Goal: Transaction & Acquisition: Purchase product/service

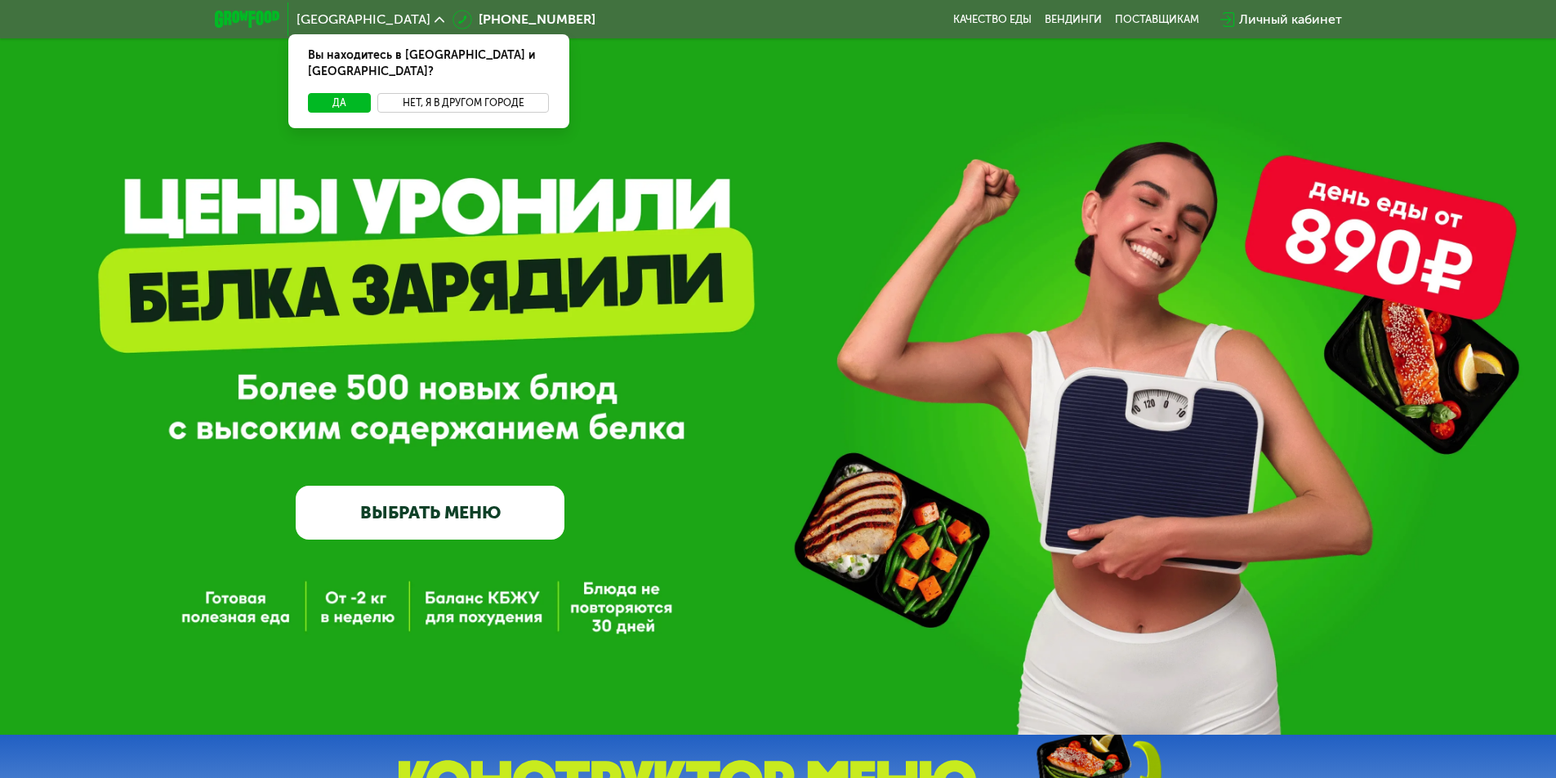
click at [448, 93] on button "Нет, я в другом городе" at bounding box center [463, 103] width 172 height 20
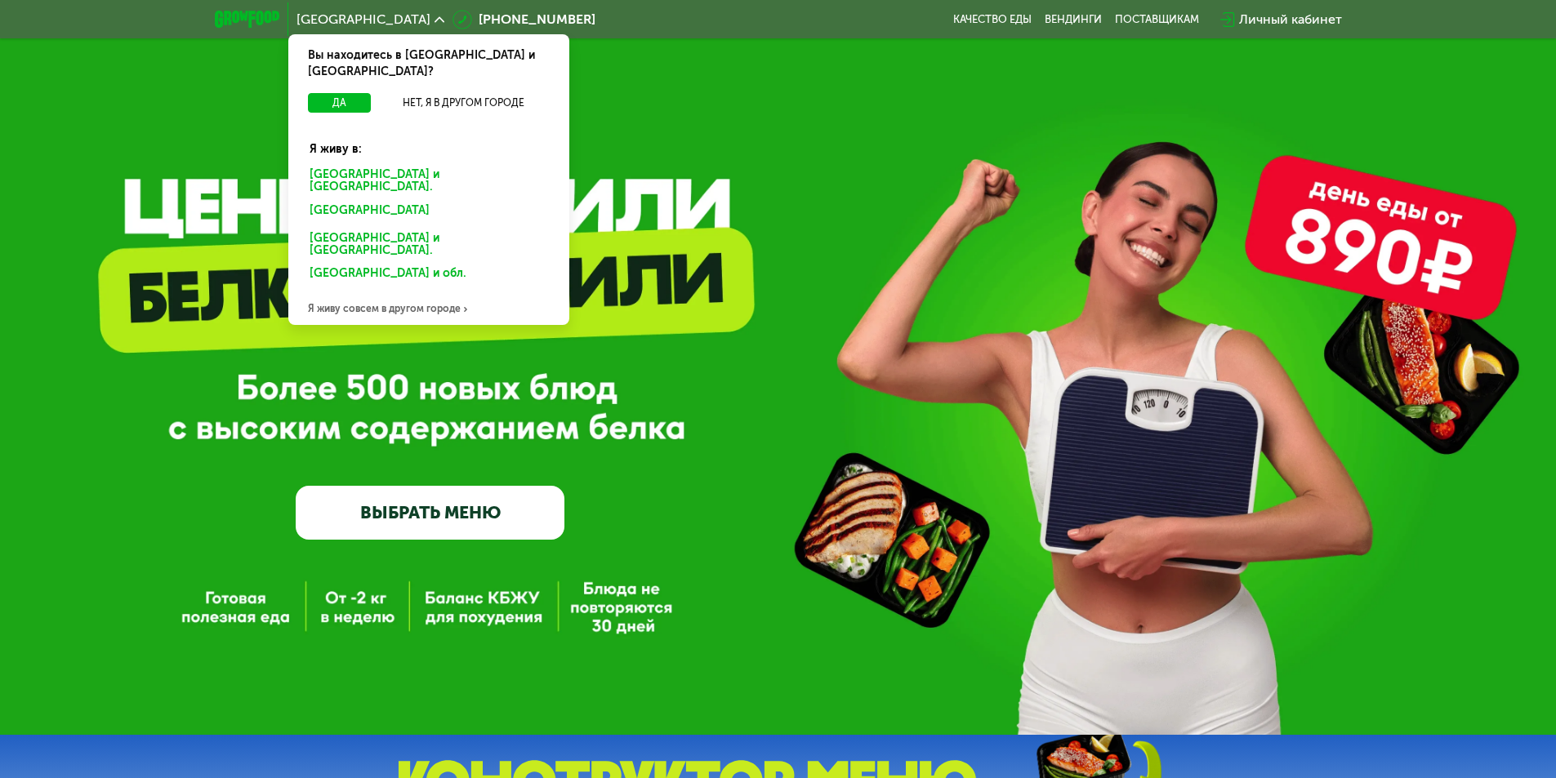
click at [373, 292] on div "Я живу совсем в другом городе" at bounding box center [428, 308] width 281 height 33
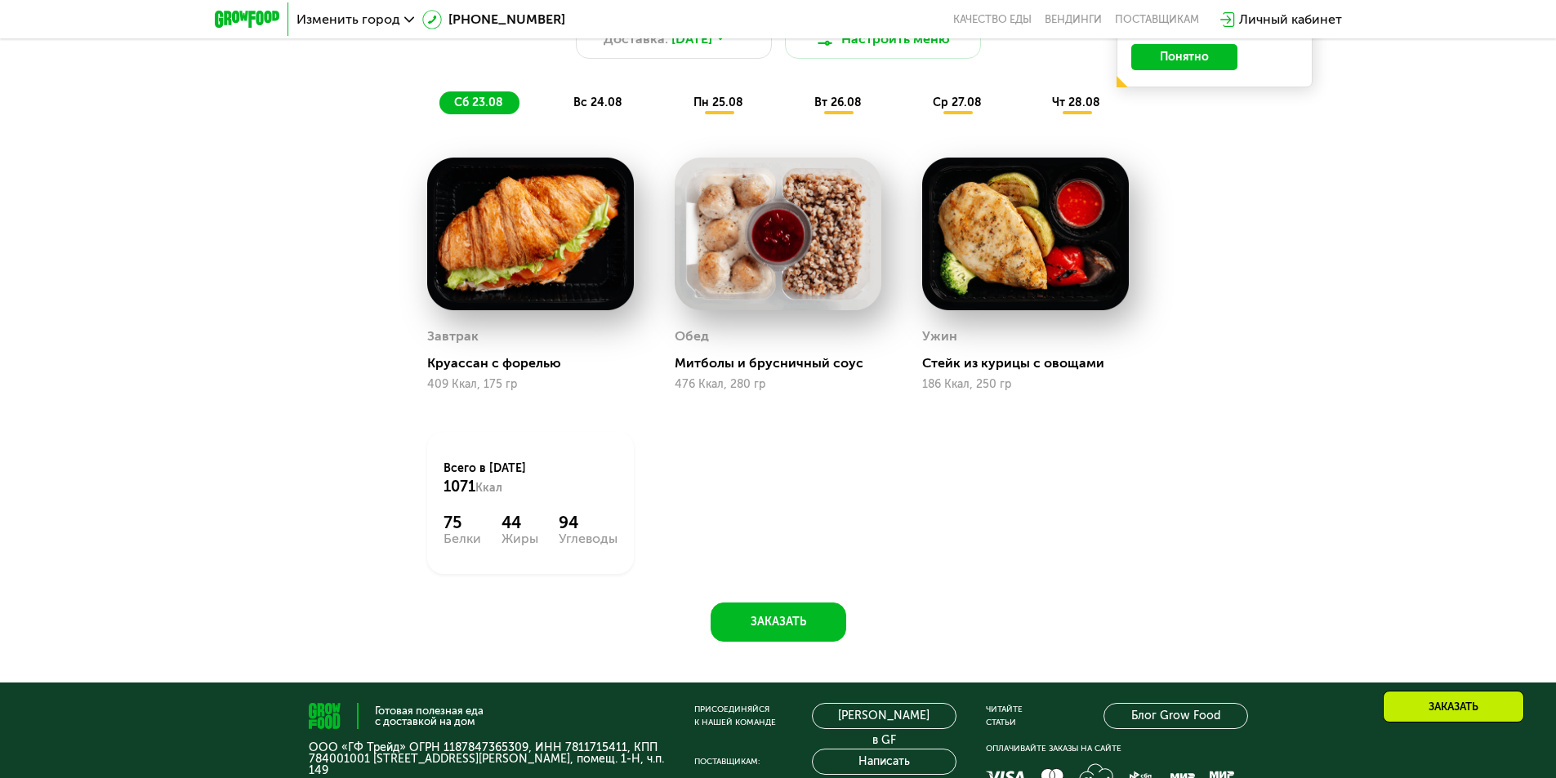
scroll to position [490, 0]
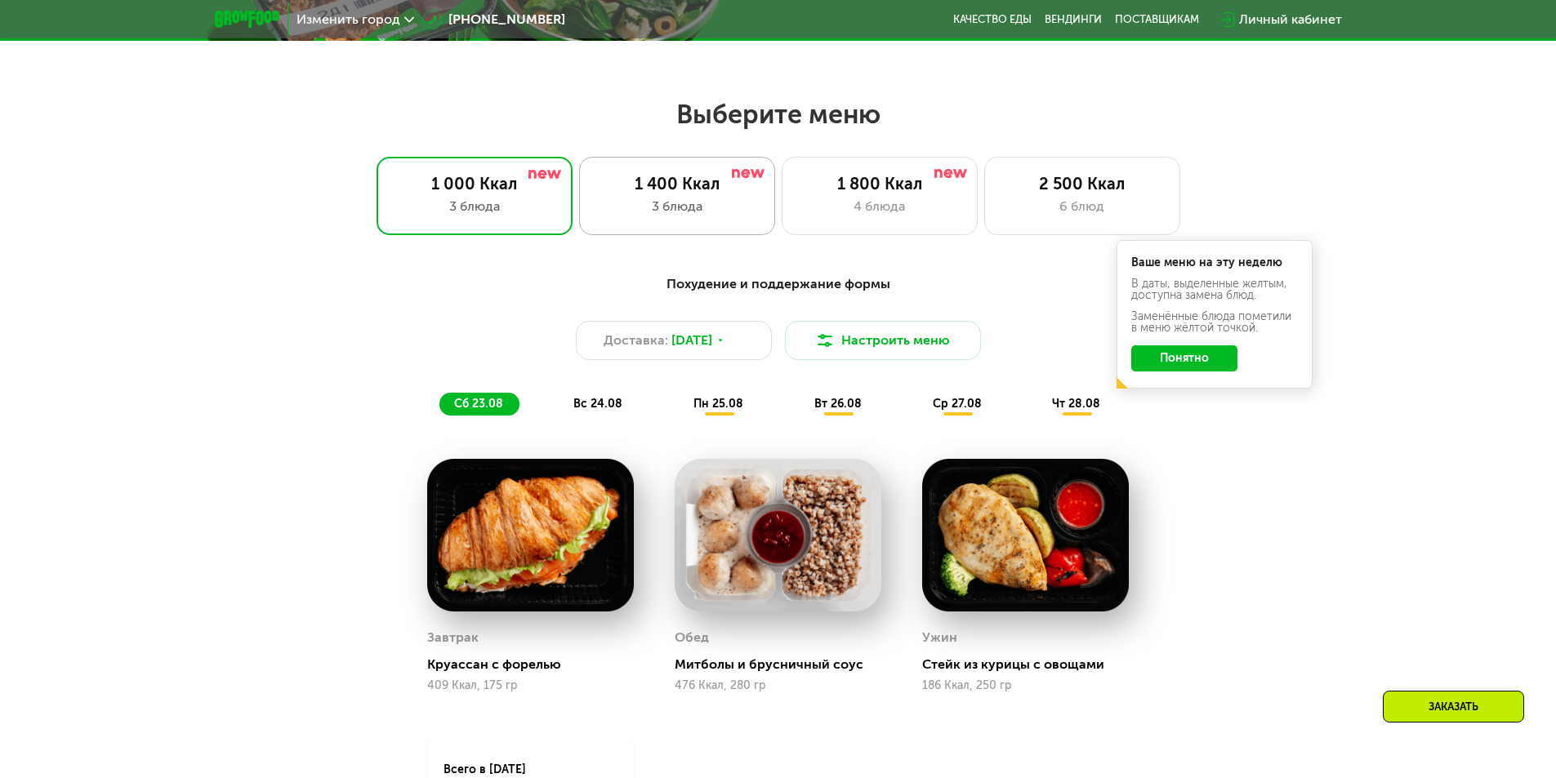
click at [701, 189] on div "1 400 Ккал" at bounding box center [677, 184] width 162 height 20
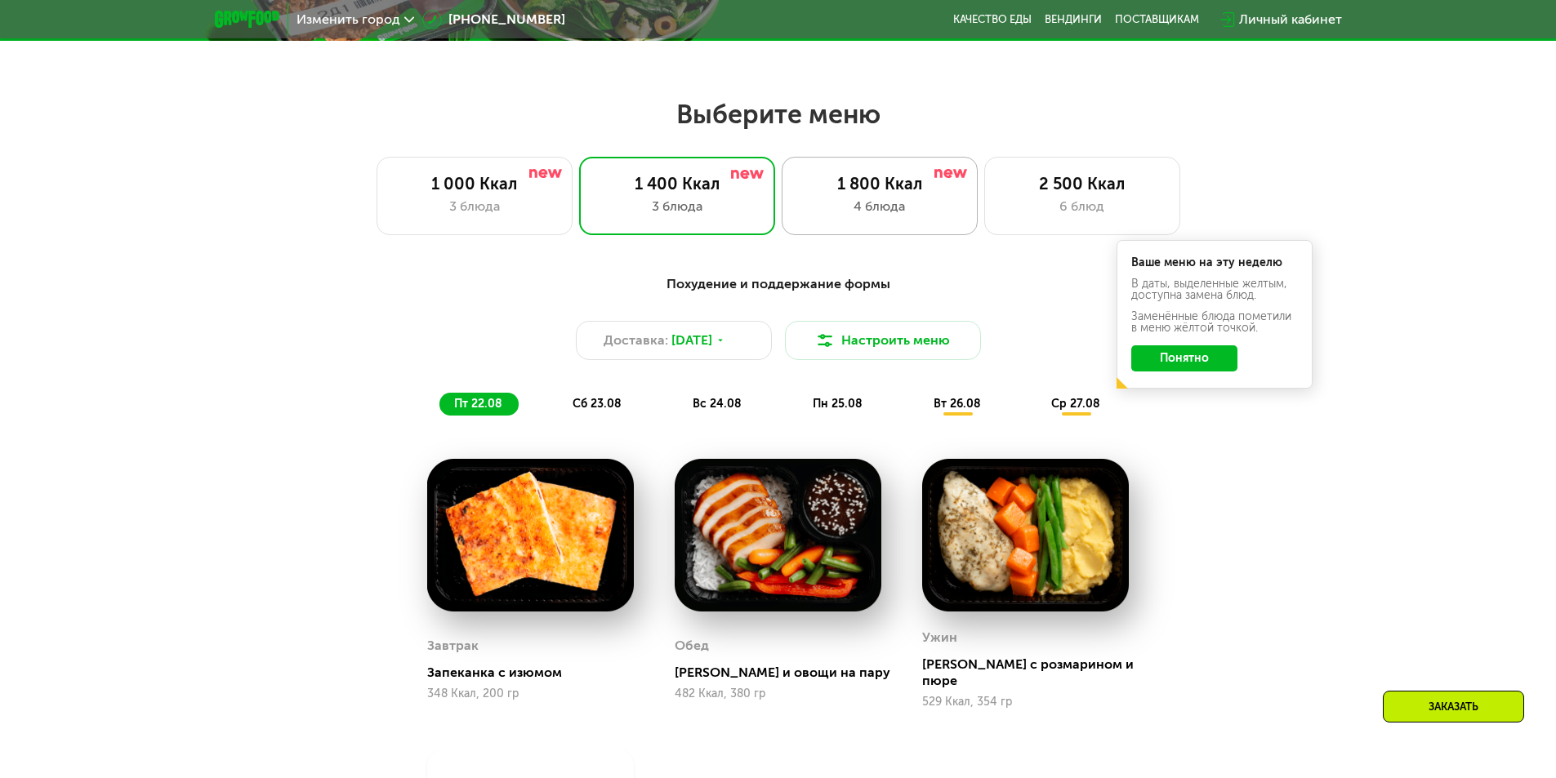
click at [842, 207] on div "4 блюда" at bounding box center [880, 207] width 162 height 20
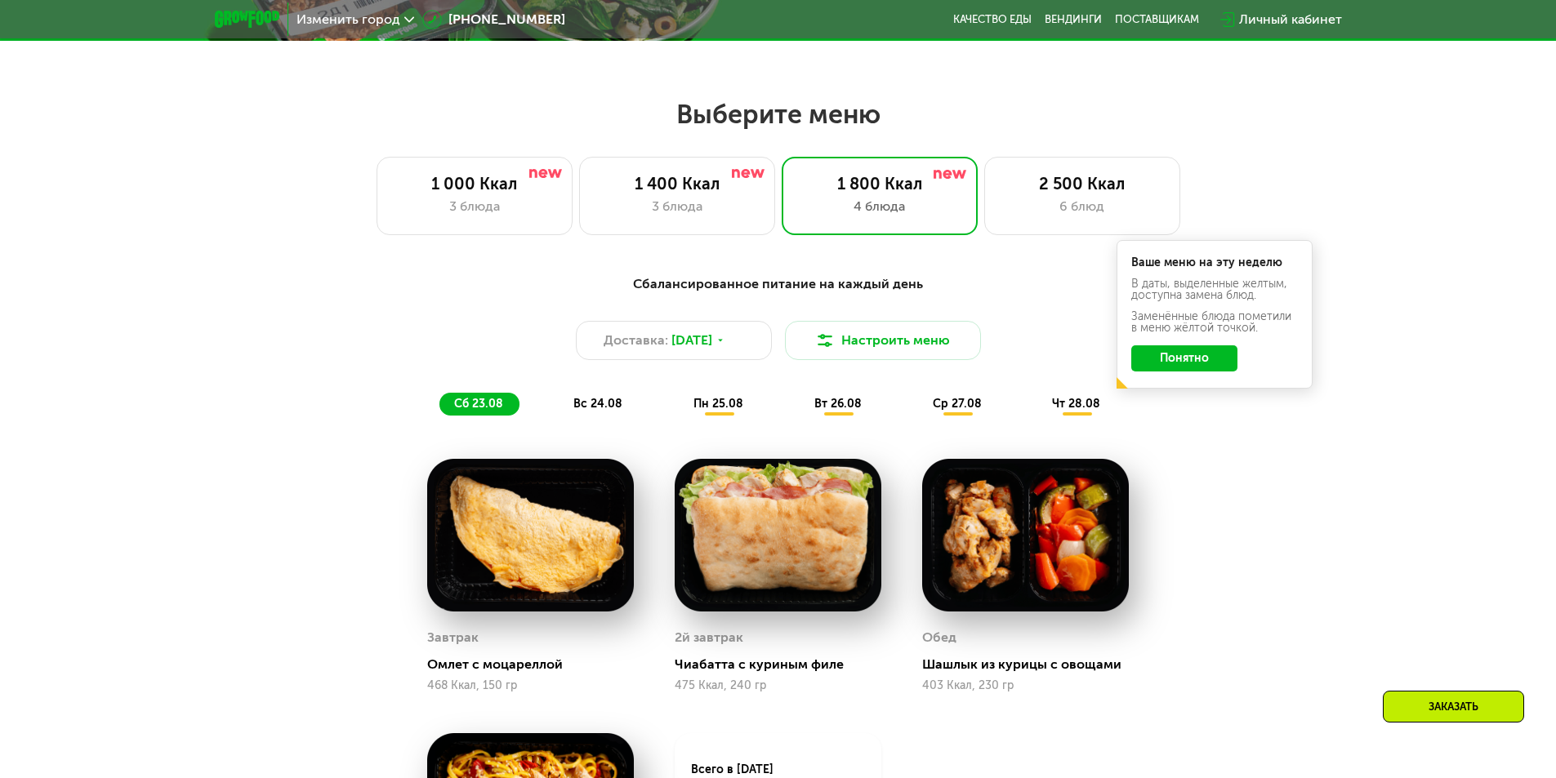
click at [585, 403] on span "вс 24.08" at bounding box center [597, 404] width 49 height 14
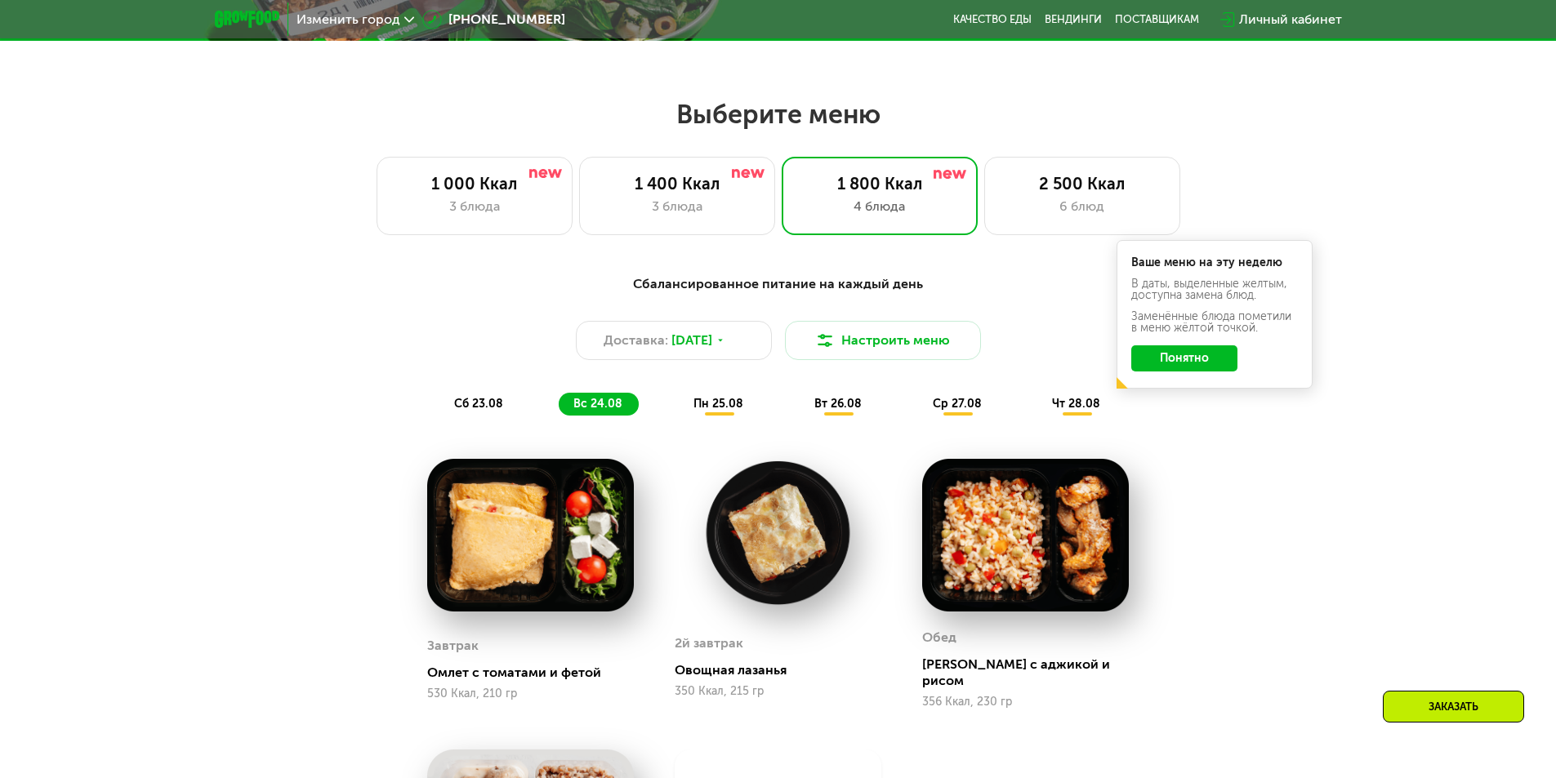
click at [709, 399] on span "пн 25.08" at bounding box center [718, 404] width 50 height 14
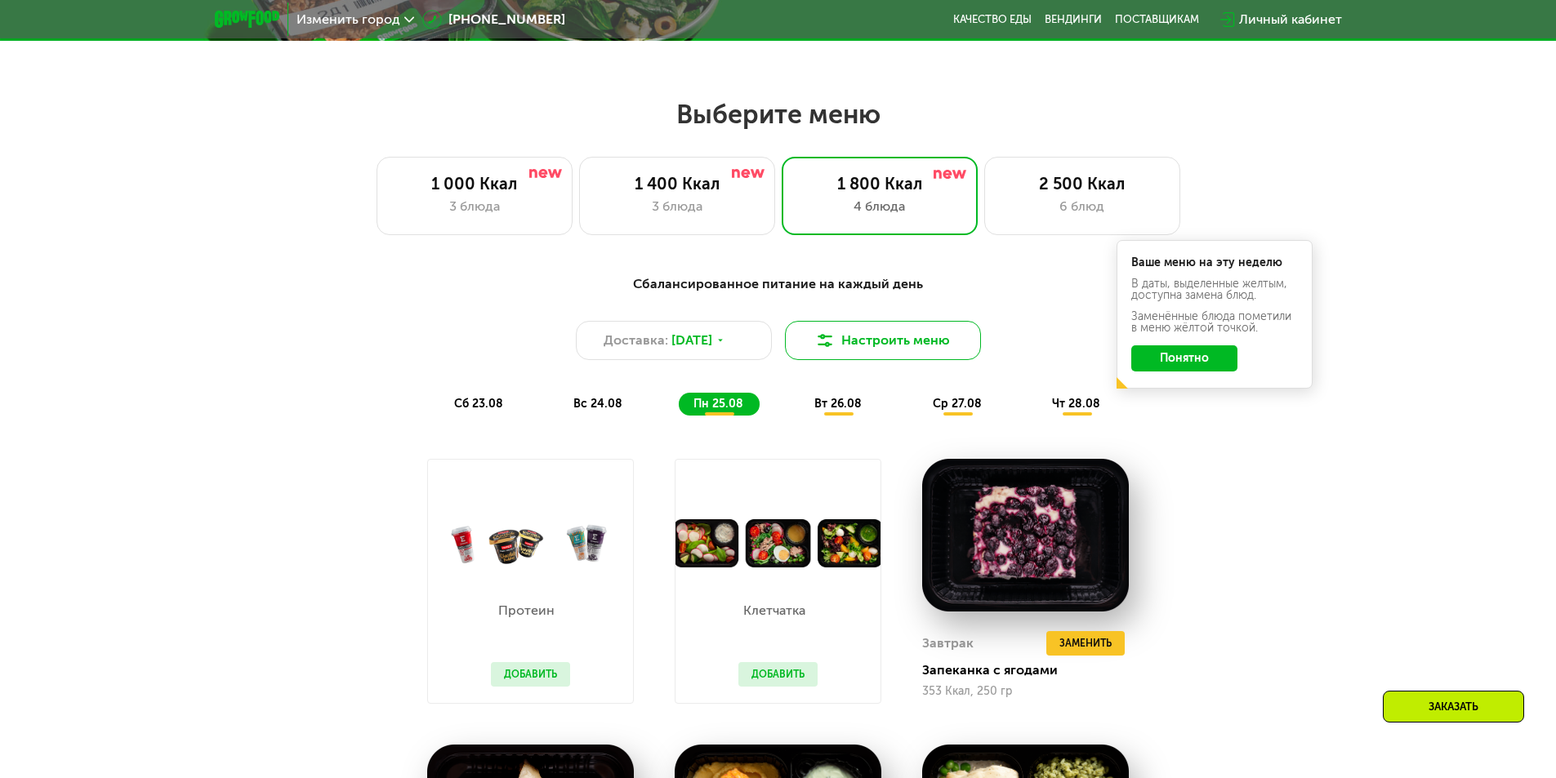
click at [835, 348] on img at bounding box center [825, 341] width 20 height 20
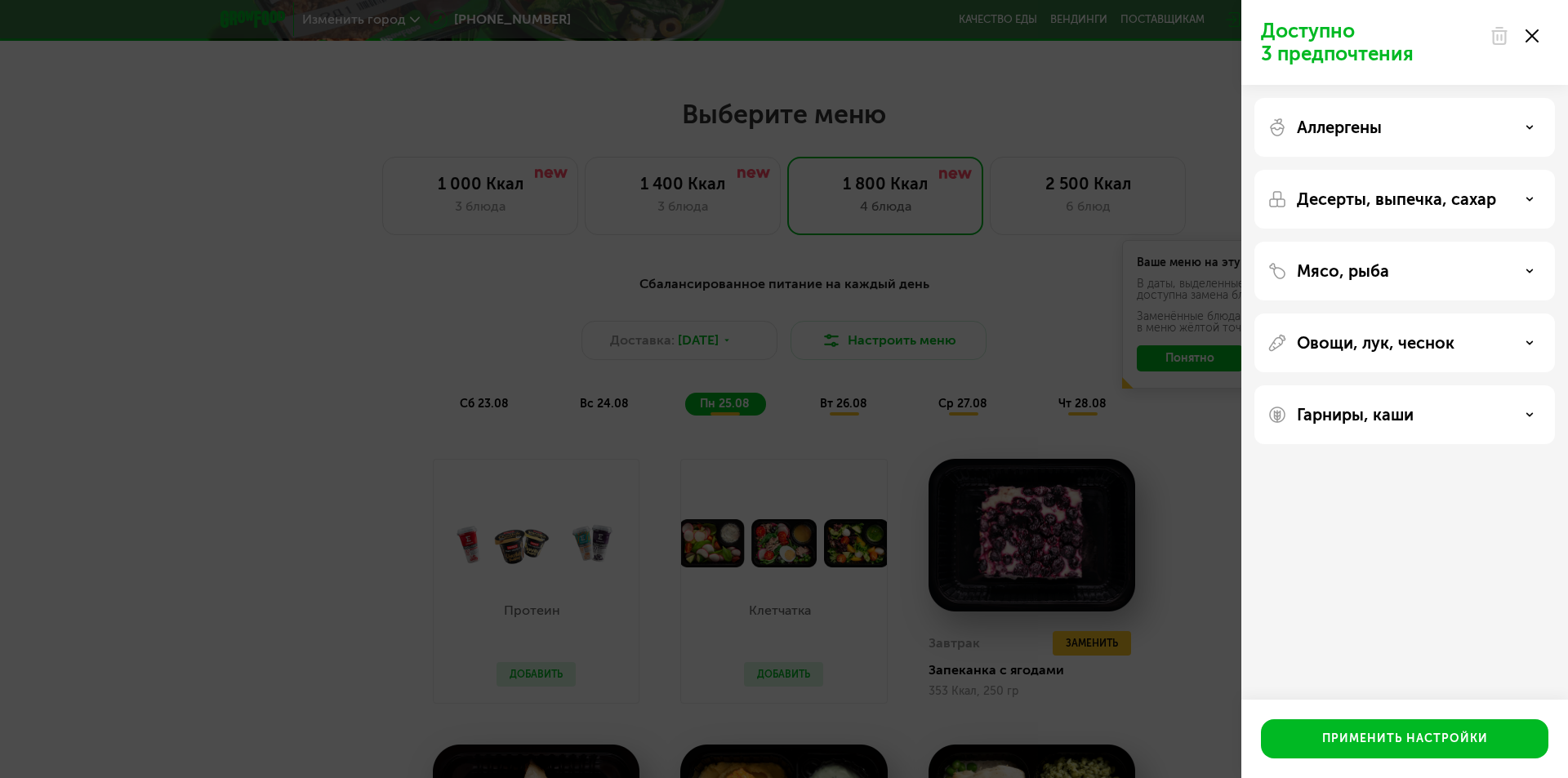
click at [1364, 134] on p "Аллергены" at bounding box center [1339, 128] width 85 height 20
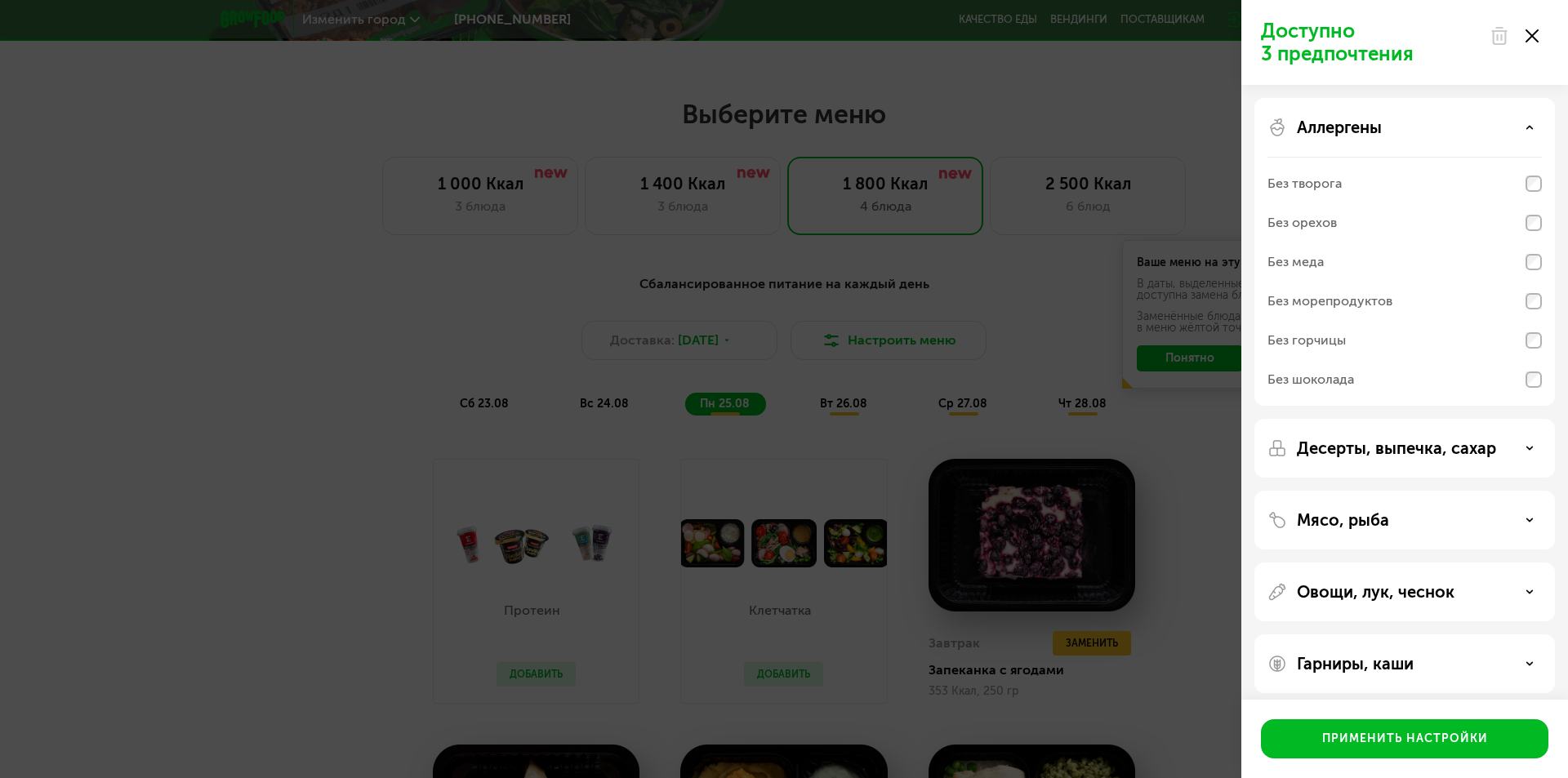
click at [1364, 134] on p "Аллергены" at bounding box center [1339, 128] width 85 height 20
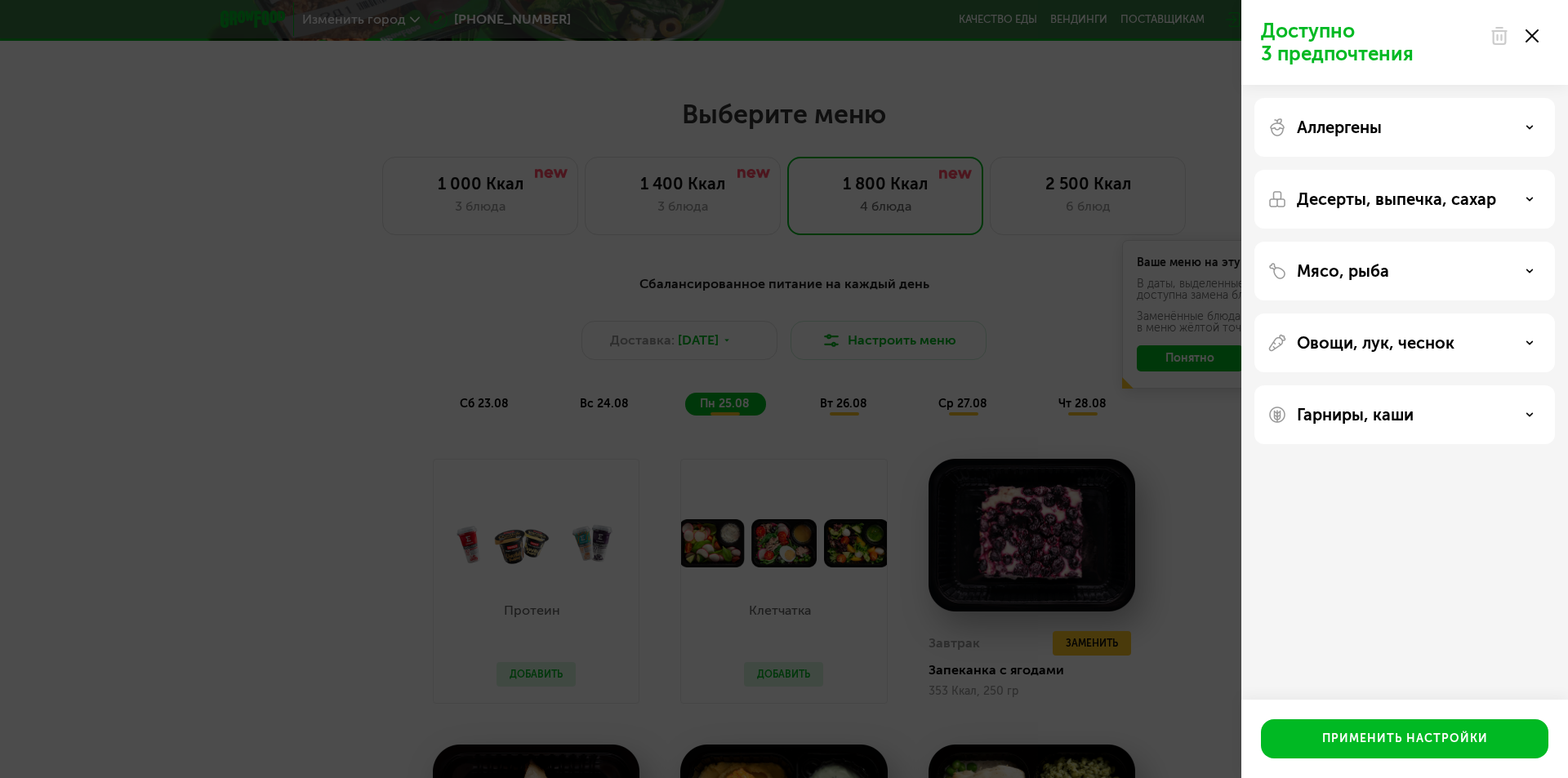
click at [1544, 34] on div at bounding box center [1514, 36] width 69 height 33
click at [1541, 35] on div at bounding box center [1514, 36] width 69 height 33
click at [1535, 37] on icon at bounding box center [1532, 35] width 13 height 13
